Goal: Transaction & Acquisition: Purchase product/service

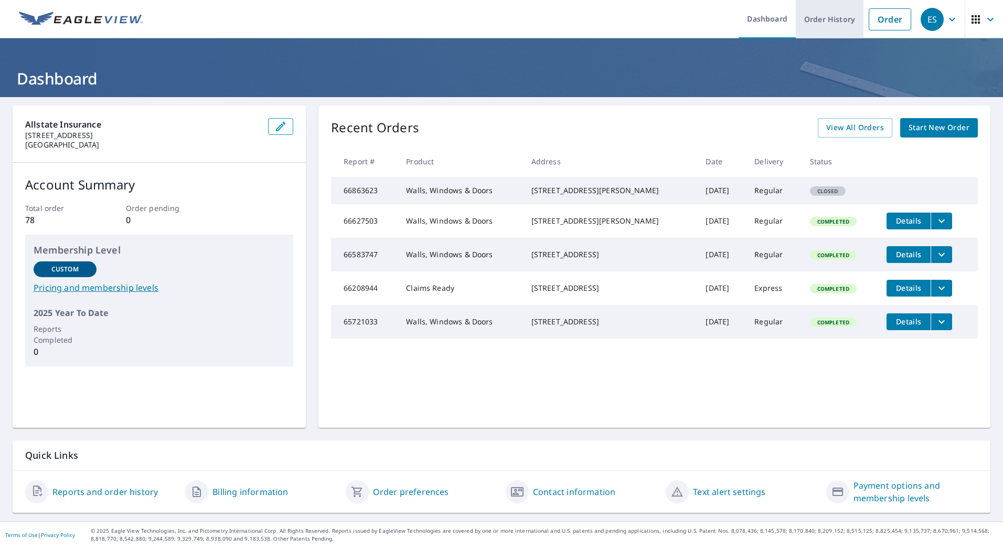
click at [806, 24] on link "Order History" at bounding box center [830, 19] width 68 height 38
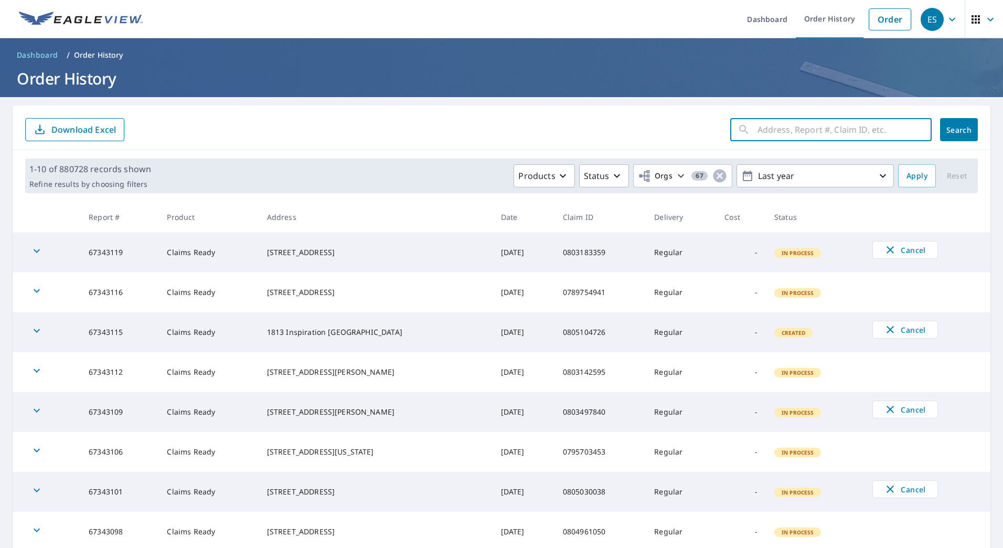
paste input "0767769672"
type input "0767769672"
click at [949, 129] on span "Search" at bounding box center [959, 130] width 21 height 10
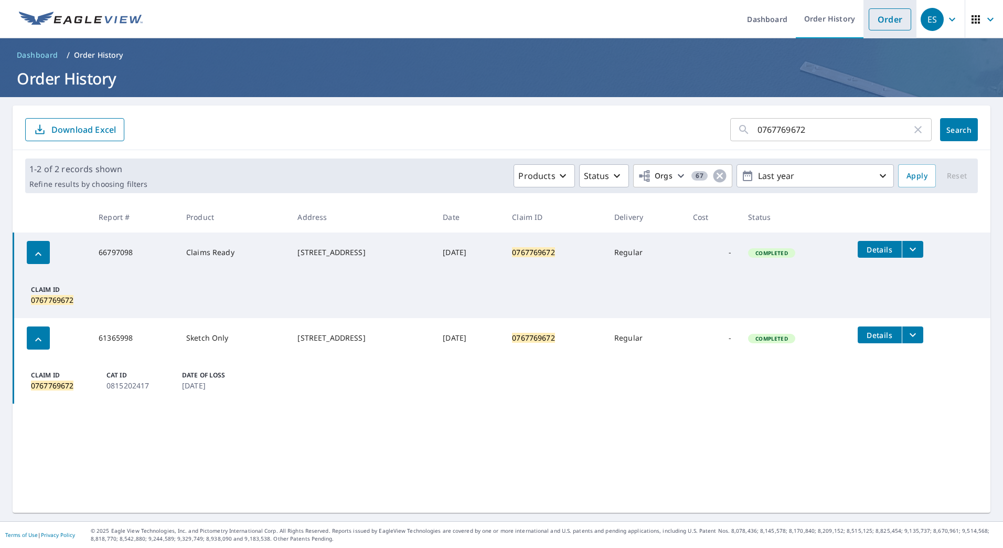
click at [889, 28] on link "Order" at bounding box center [890, 19] width 42 height 22
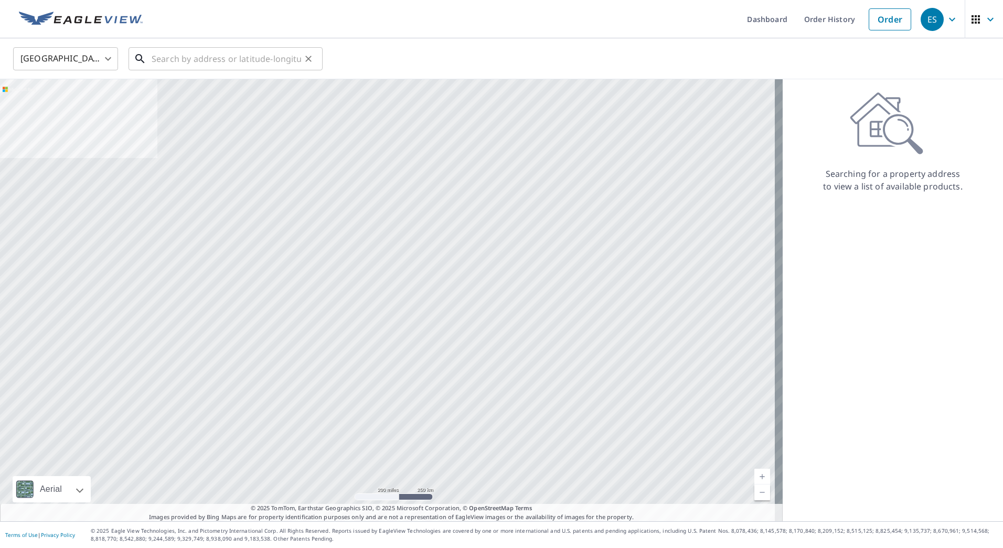
click at [209, 63] on input "text" at bounding box center [227, 58] width 150 height 29
paste input "[STREET_ADDRESS]-"
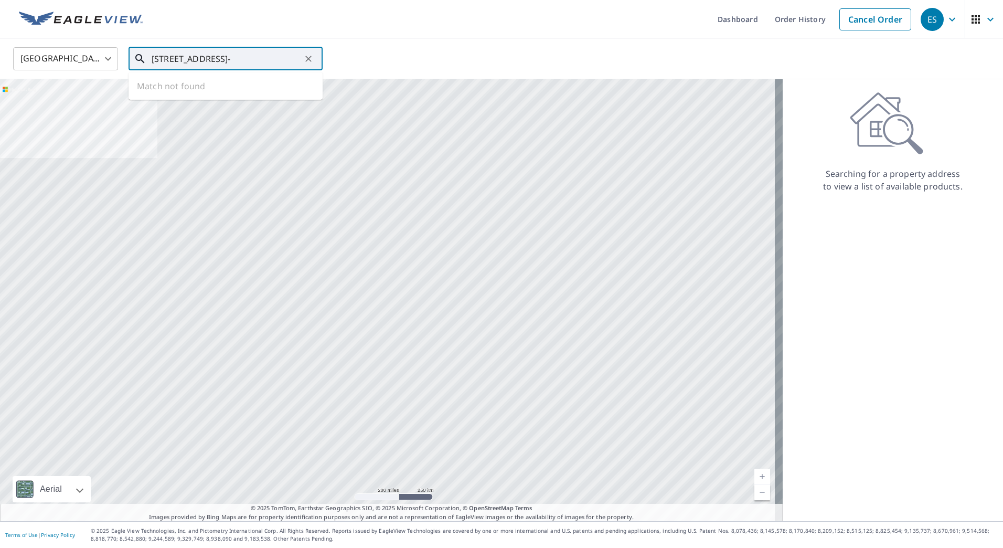
scroll to position [0, 86]
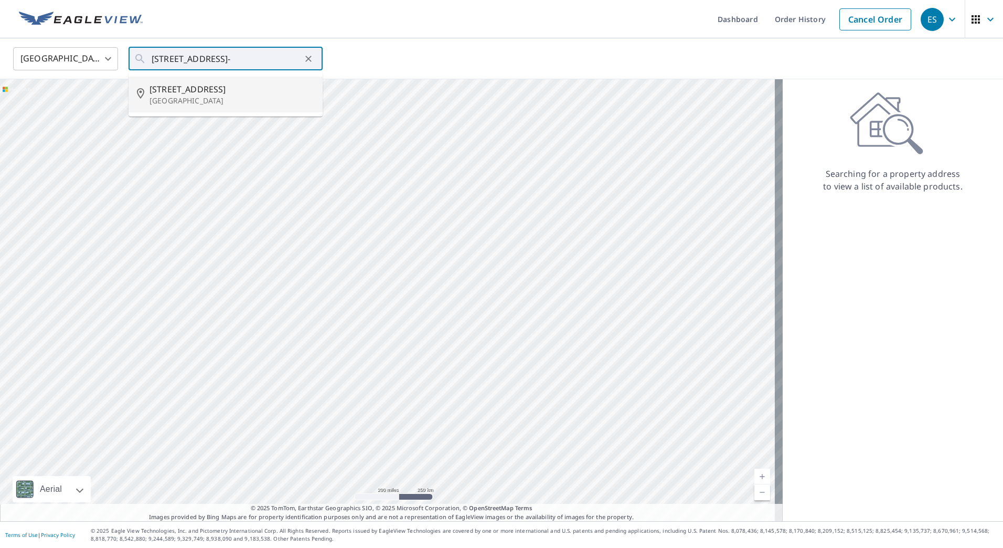
type input "[STREET_ADDRESS]"
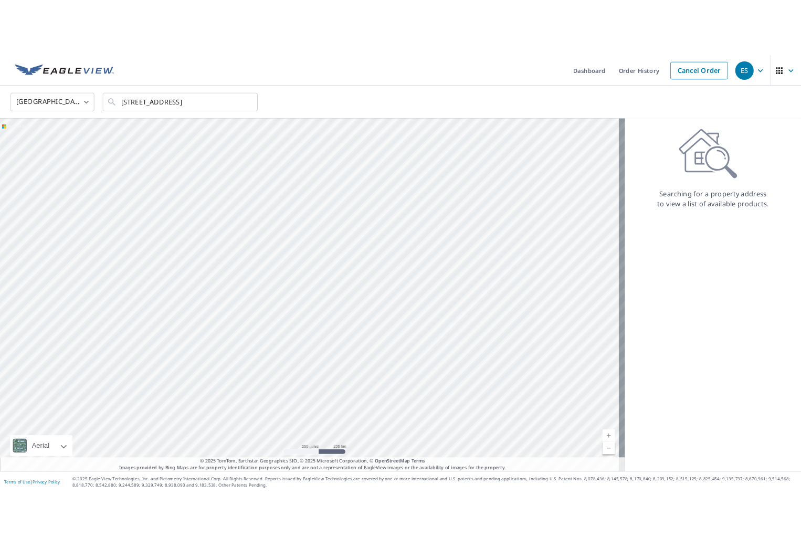
scroll to position [0, 0]
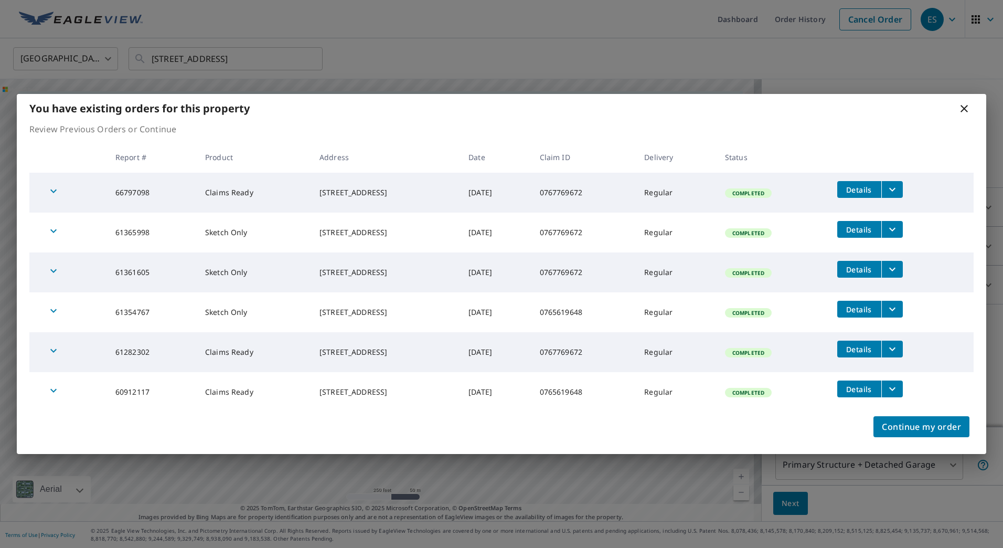
click at [899, 190] on icon "filesDropdownBtn-66797098" at bounding box center [892, 189] width 13 height 13
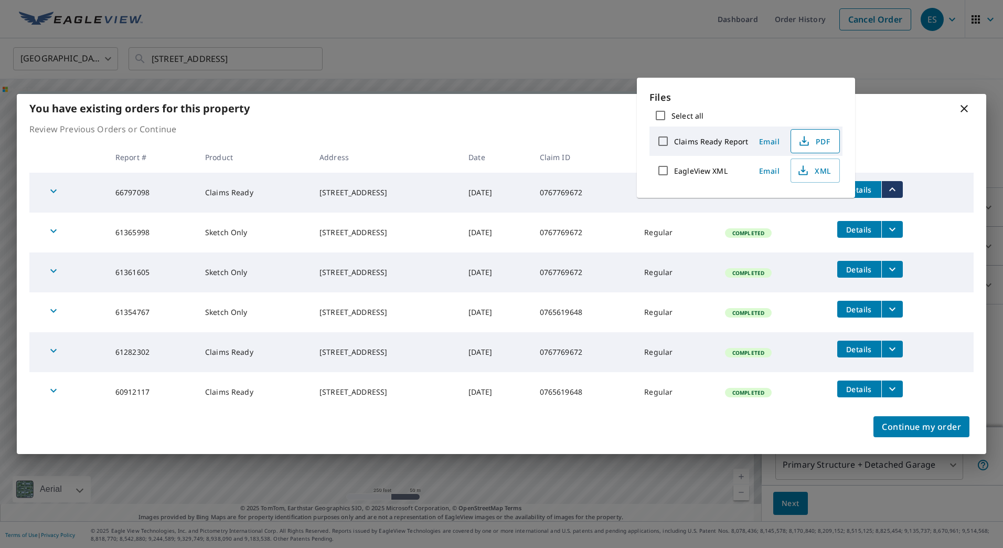
click at [813, 144] on span "PDF" at bounding box center [814, 141] width 34 height 13
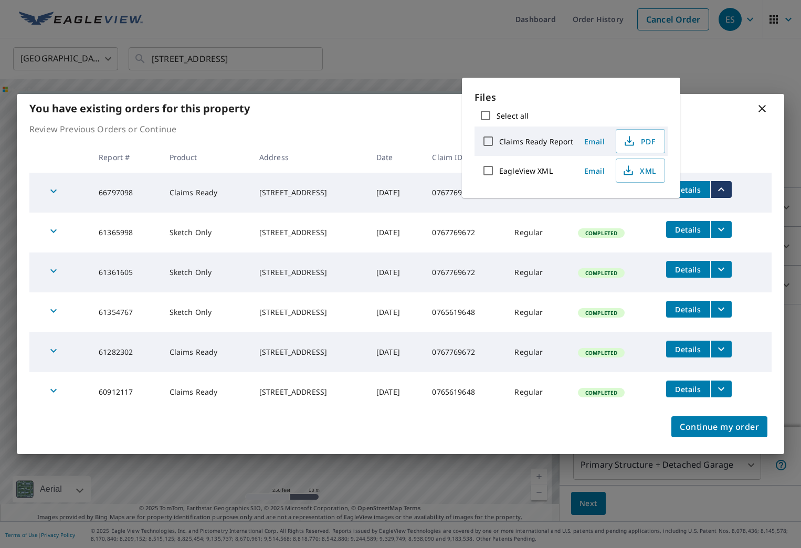
click at [728, 111] on div "You have existing orders for this property" at bounding box center [400, 108] width 767 height 29
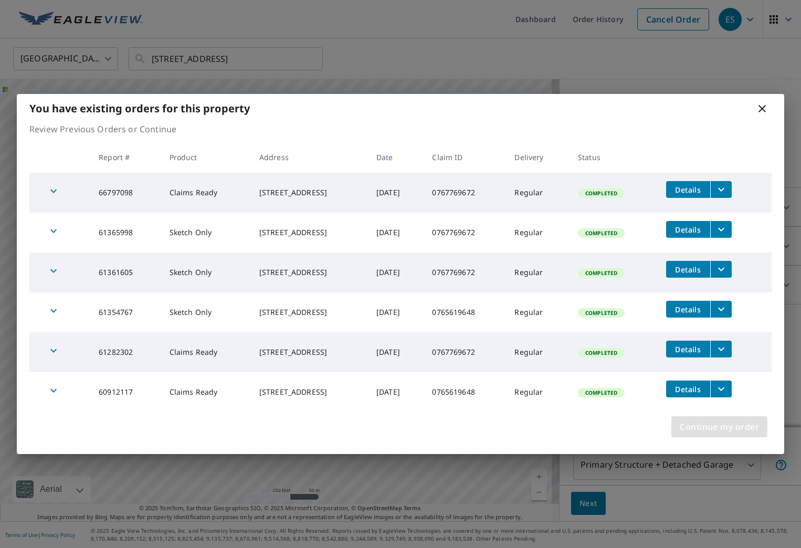
click at [700, 425] on span "Continue my order" at bounding box center [718, 426] width 79 height 15
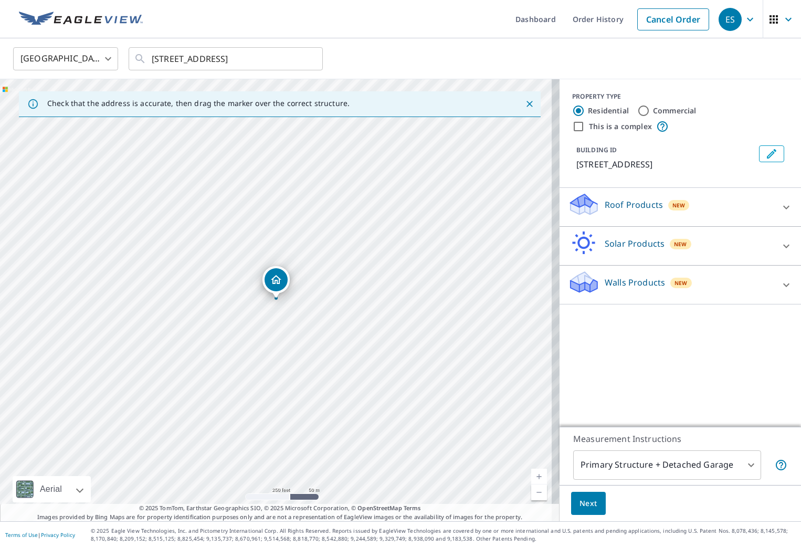
click at [629, 300] on div "Walls Products New" at bounding box center [671, 285] width 206 height 30
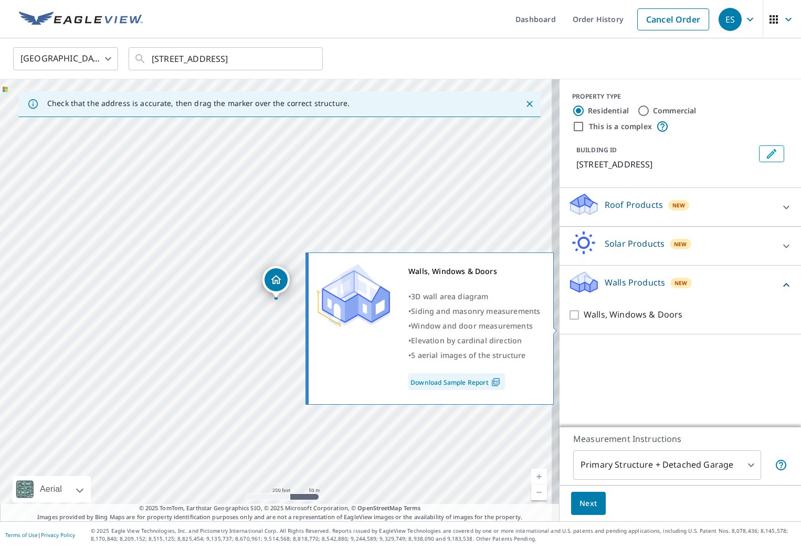
click at [619, 321] on p "Walls, Windows & Doors" at bounding box center [632, 314] width 99 height 13
click at [583, 321] on input "Walls, Windows & Doors" at bounding box center [576, 314] width 16 height 13
checkbox input "true"
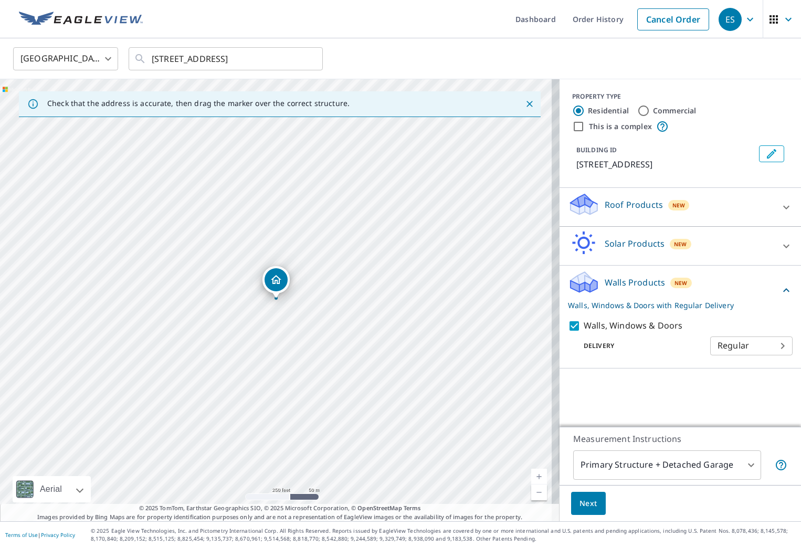
click at [738, 353] on body "ES ES Dashboard Order History Cancel Order ES [GEOGRAPHIC_DATA] US ​ [STREET_AD…" at bounding box center [400, 274] width 801 height 548
click at [738, 353] on ul "Regular" at bounding box center [743, 357] width 82 height 27
click at [660, 383] on div at bounding box center [400, 274] width 801 height 548
click at [583, 502] on span "Next" at bounding box center [588, 503] width 18 height 13
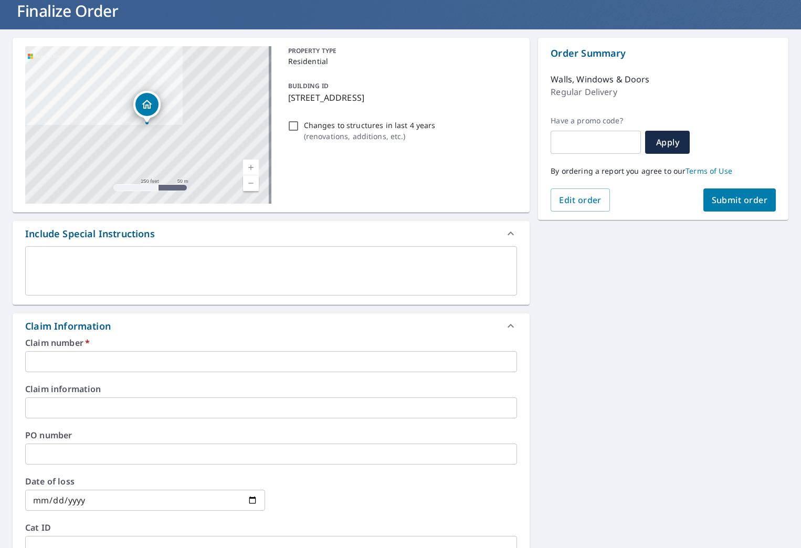
scroll to position [210, 0]
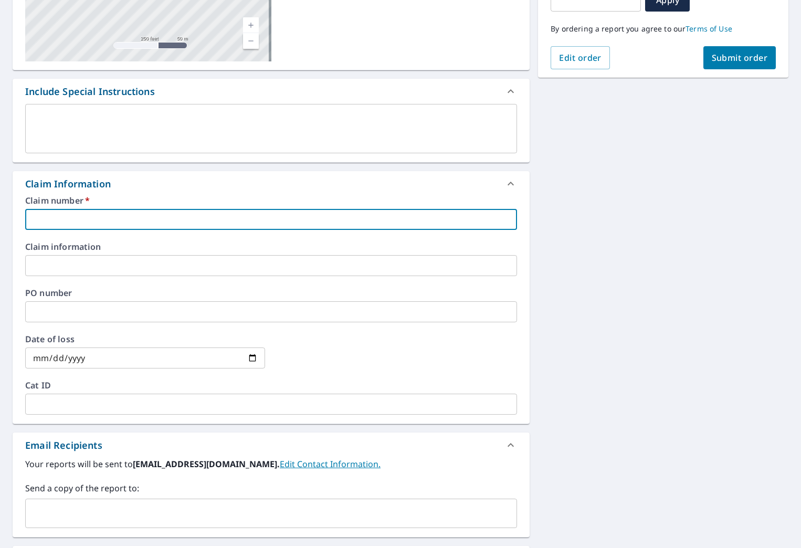
paste input "0767769672"
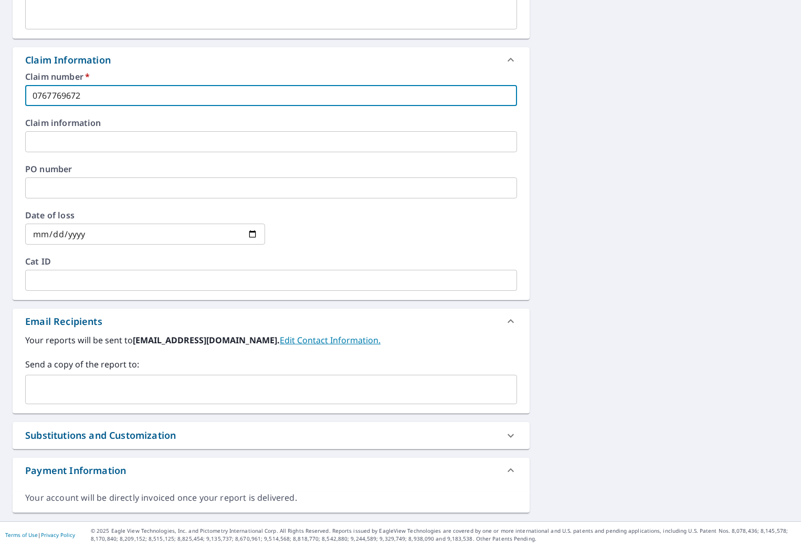
type input "0767769672"
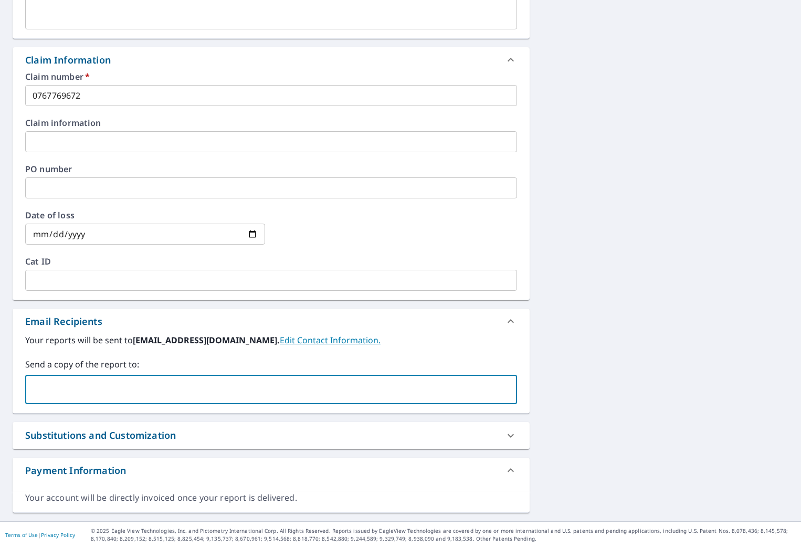
click at [199, 385] on input "text" at bounding box center [263, 389] width 466 height 20
type input "[EMAIL_ADDRESS][DOMAIN_NAME],"
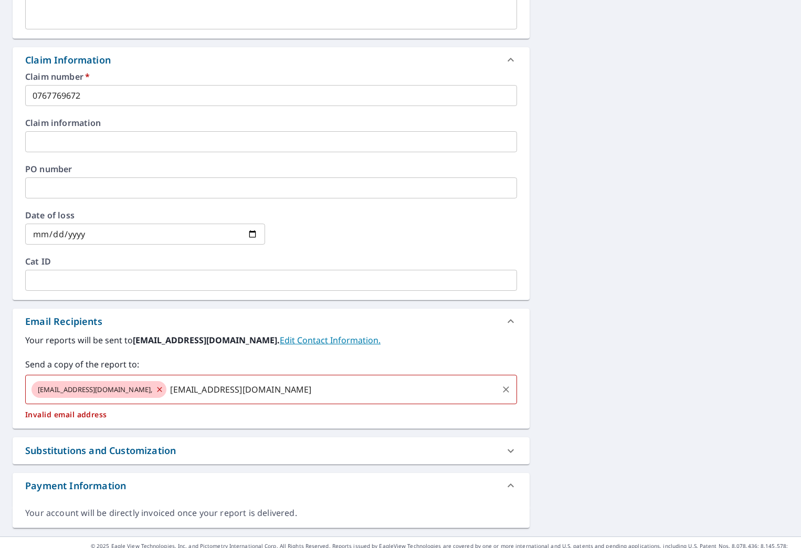
type input "[EMAIL_ADDRESS][DOMAIN_NAME]"
click at [155, 387] on icon at bounding box center [159, 389] width 8 height 12
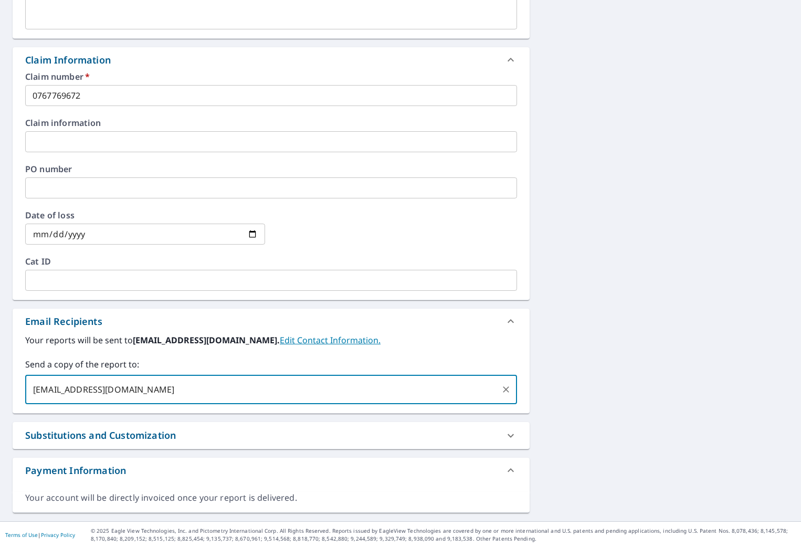
click at [163, 390] on input "[EMAIL_ADDRESS][DOMAIN_NAME]" at bounding box center [263, 389] width 466 height 20
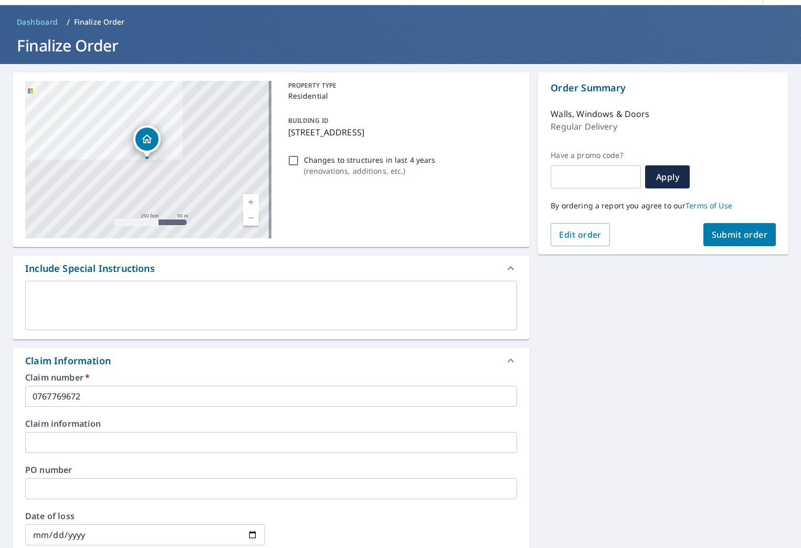
scroll to position [0, 0]
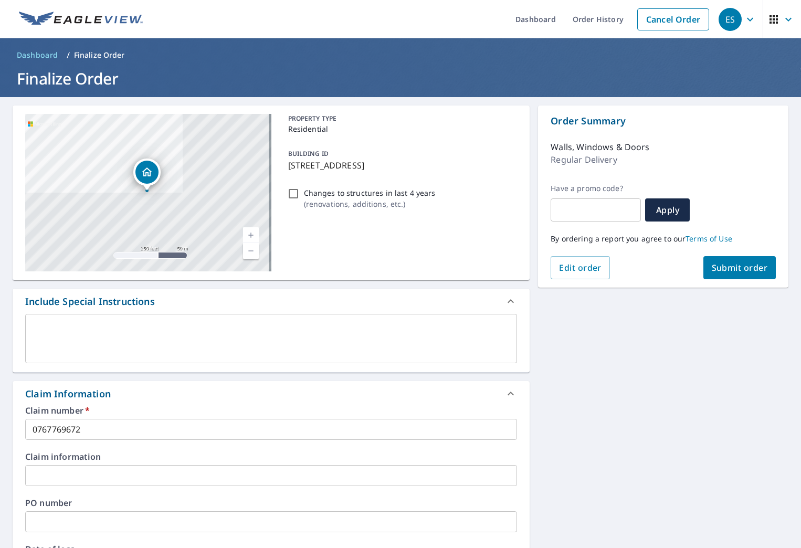
type input "[EMAIL_ADDRESS][DOMAIN_NAME]"
click at [750, 274] on button "Submit order" at bounding box center [739, 267] width 73 height 23
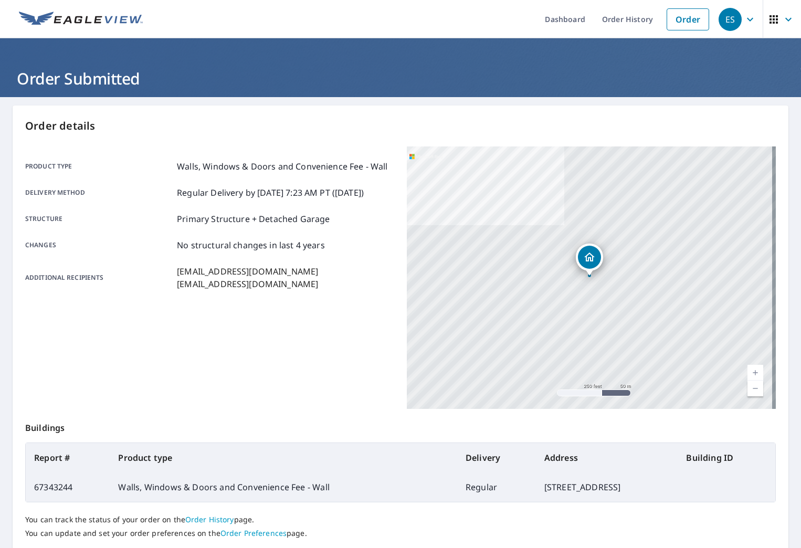
scroll to position [70, 0]
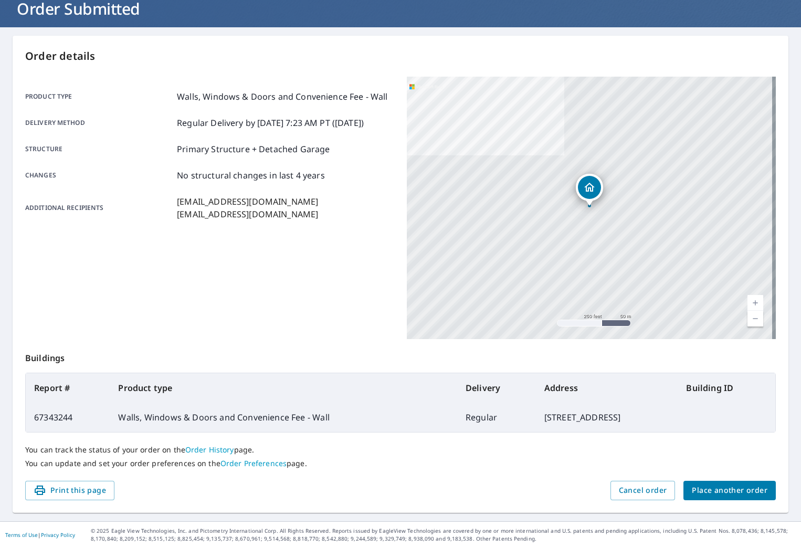
click at [536, 428] on td "[STREET_ADDRESS]" at bounding box center [607, 416] width 142 height 29
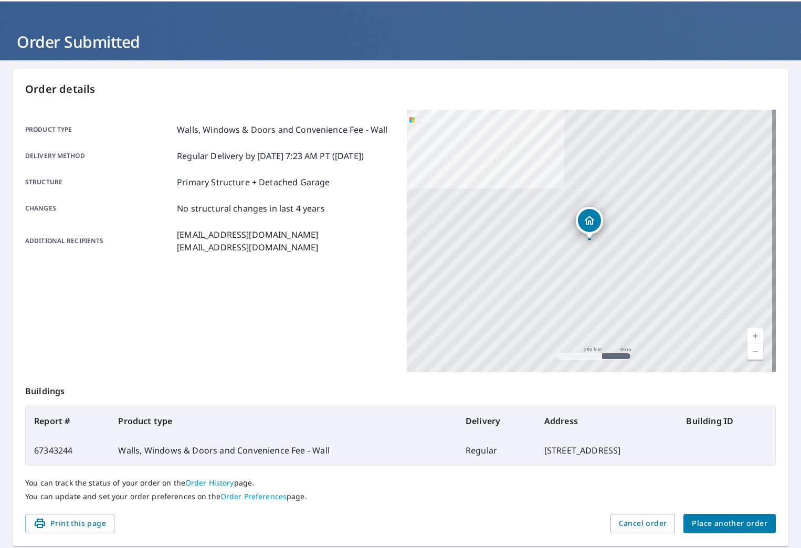
scroll to position [0, 0]
